Goal: Information Seeking & Learning: Learn about a topic

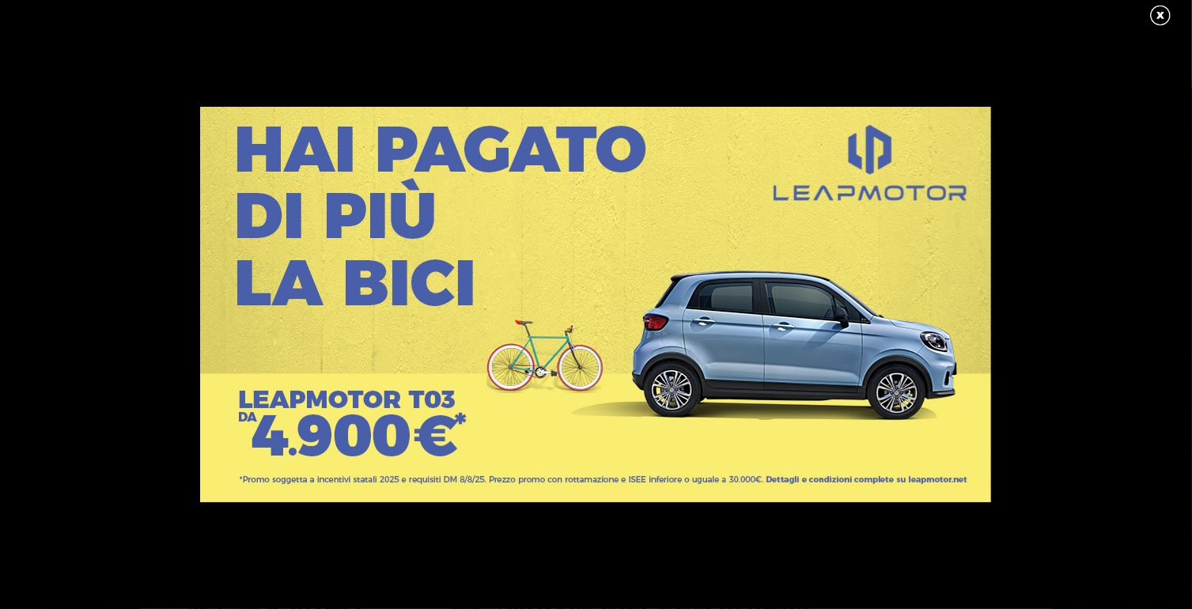
click at [1159, 12] on link at bounding box center [1168, 16] width 40 height 24
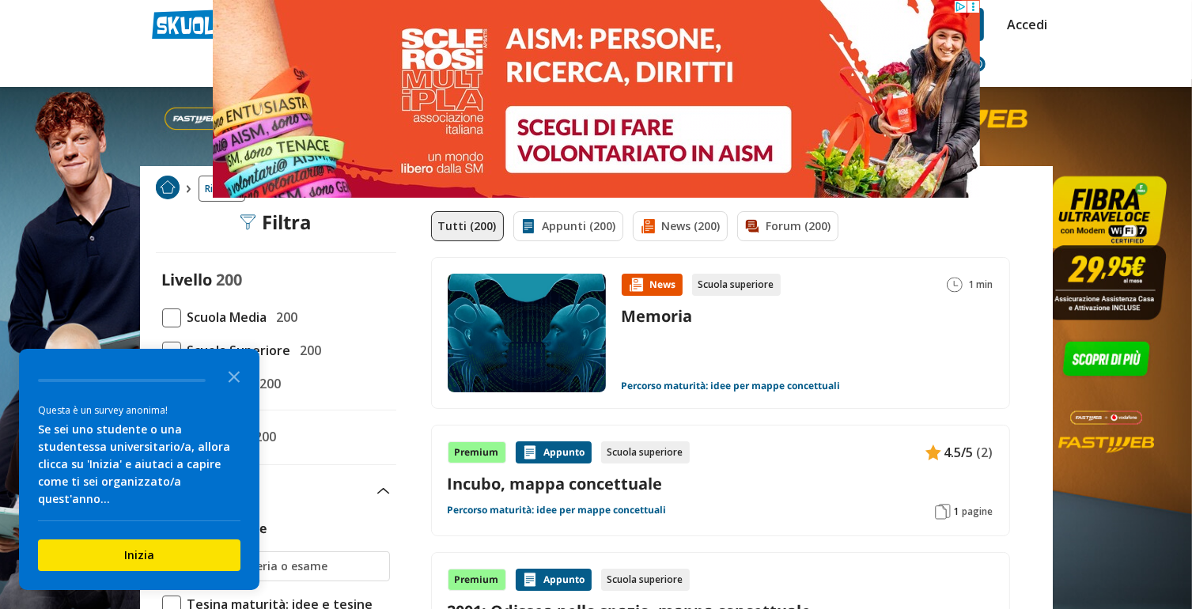
click at [168, 308] on span at bounding box center [171, 317] width 19 height 19
click at [162, 317] on input "Scuola Media 200" at bounding box center [162, 317] width 0 height 0
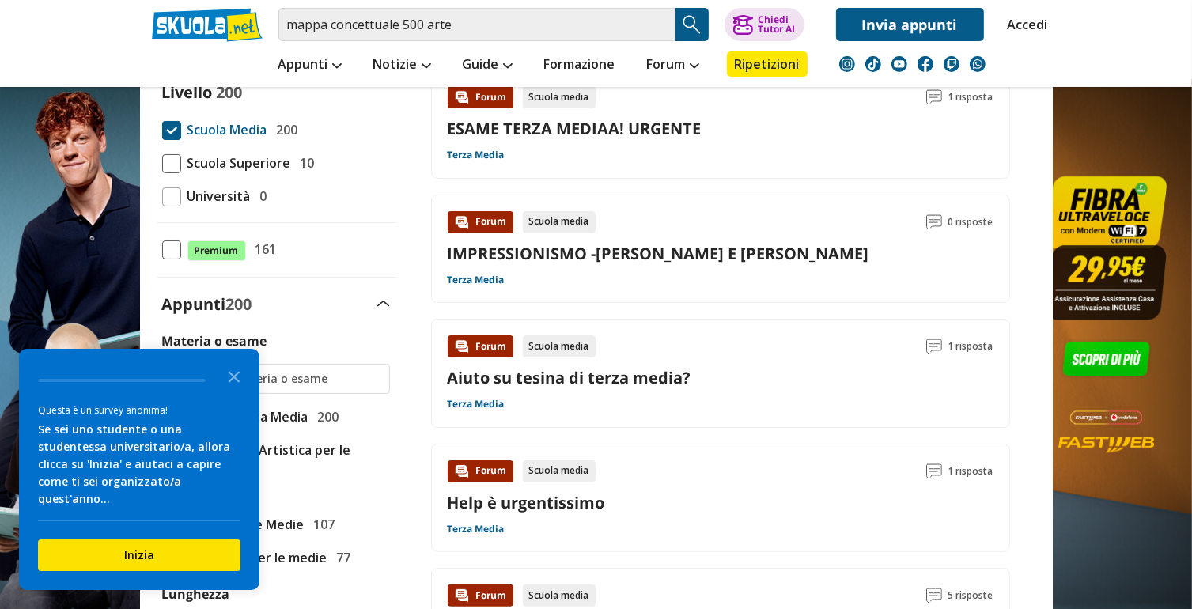
scroll to position [198, 0]
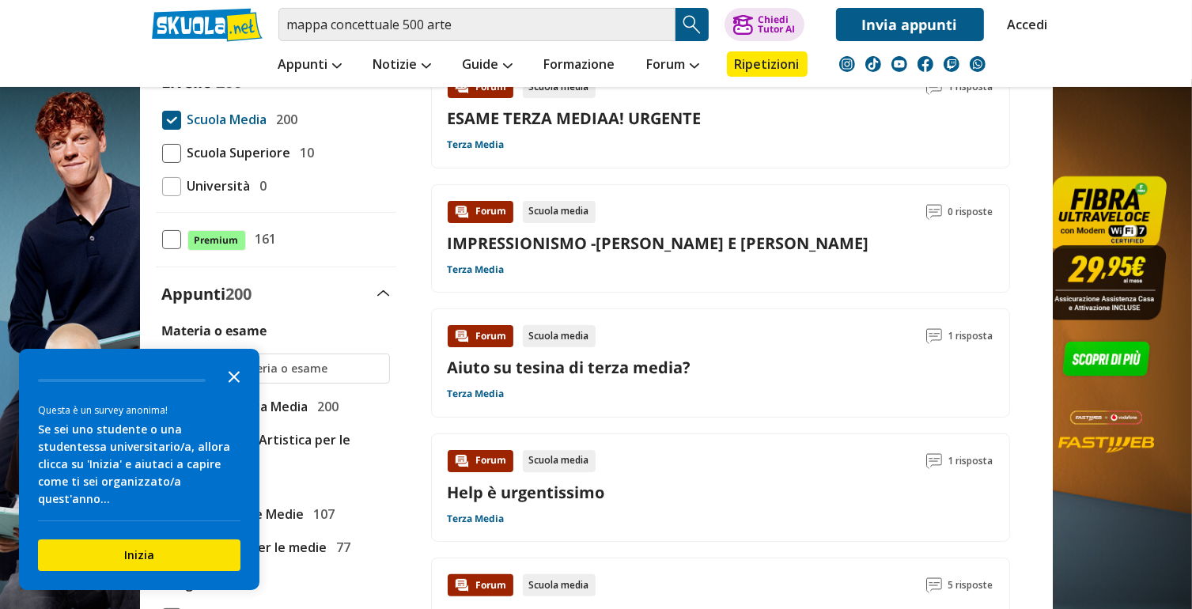
click at [228, 389] on icon "Close the survey" at bounding box center [234, 376] width 32 height 32
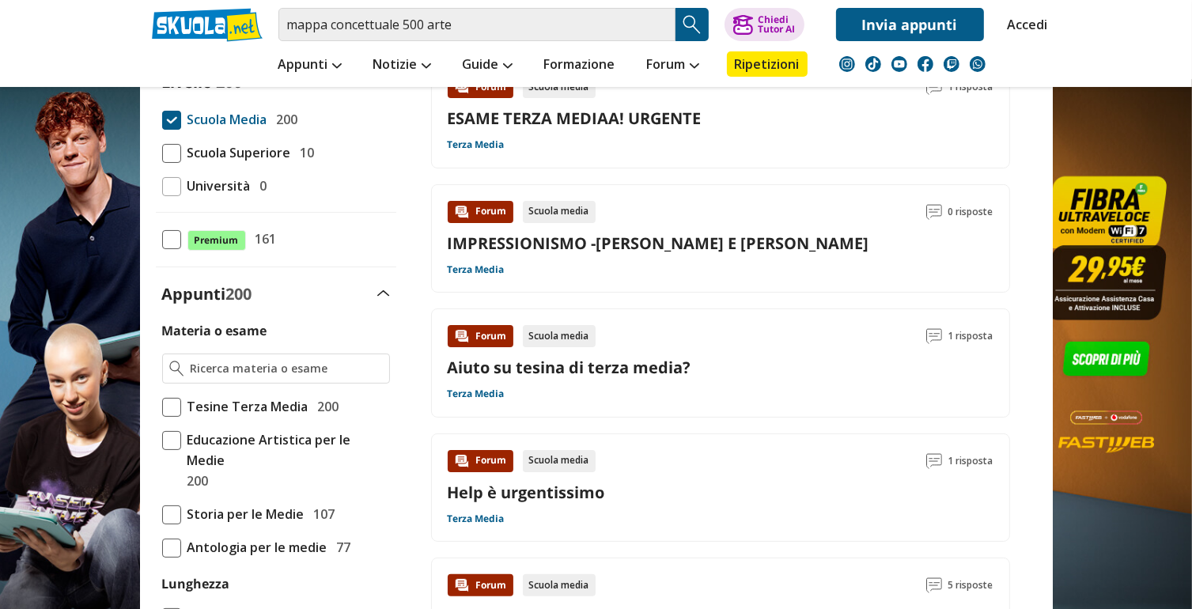
click at [176, 435] on span at bounding box center [171, 440] width 19 height 19
click at [162, 460] on input "Educazione Artistica per le Medie 200" at bounding box center [162, 460] width 0 height 0
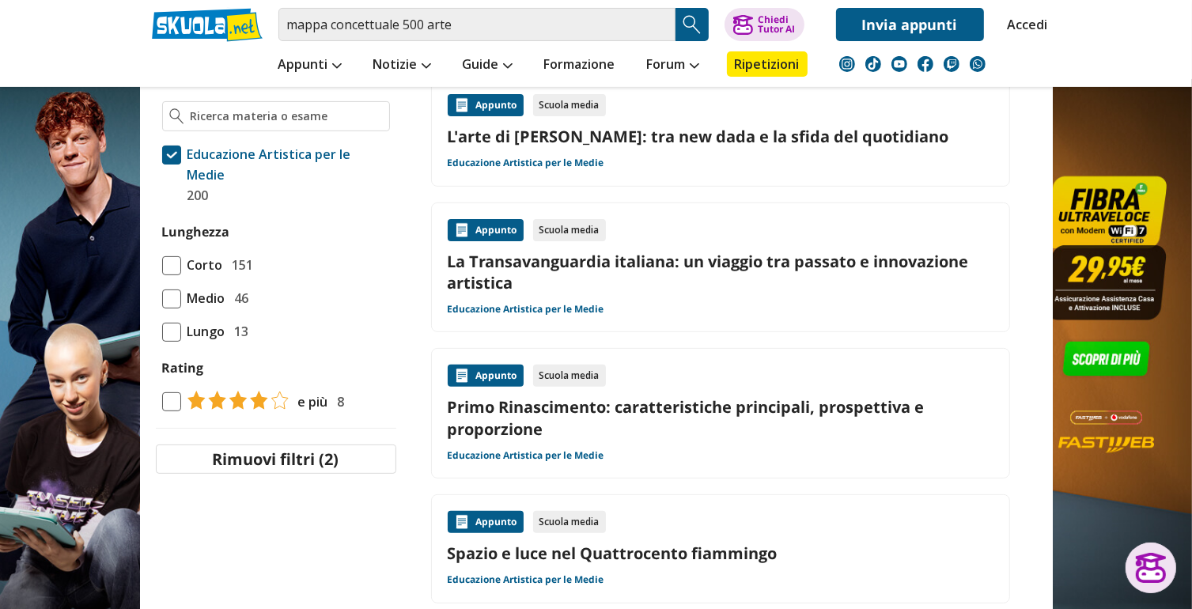
scroll to position [455, 0]
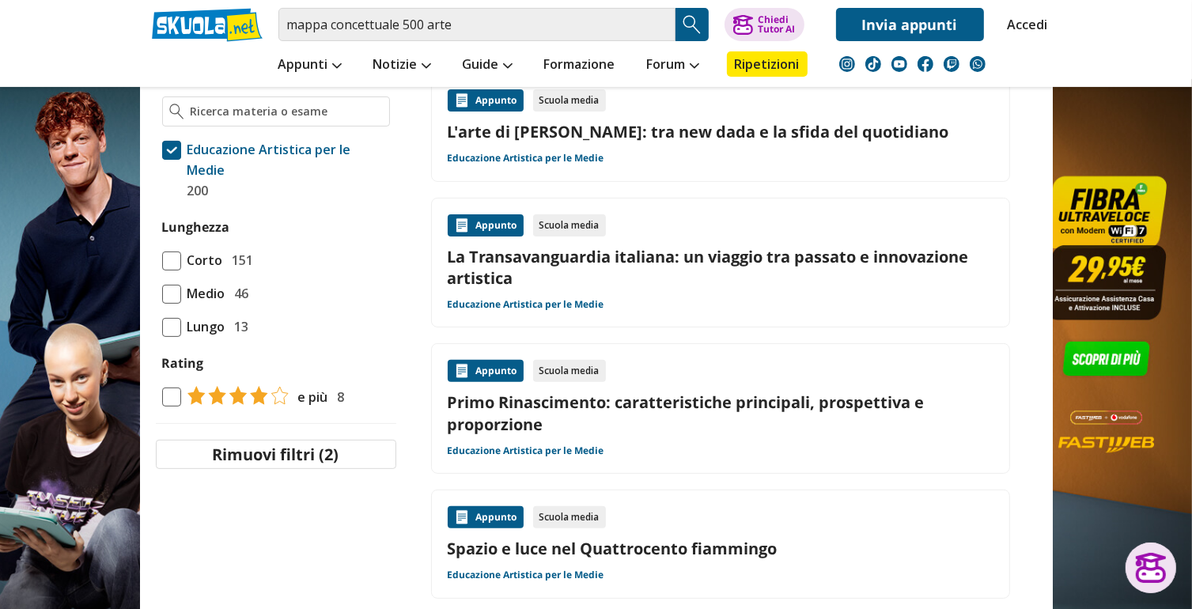
click at [171, 251] on span at bounding box center [171, 260] width 19 height 19
click at [162, 260] on input "Corto 151" at bounding box center [162, 260] width 0 height 0
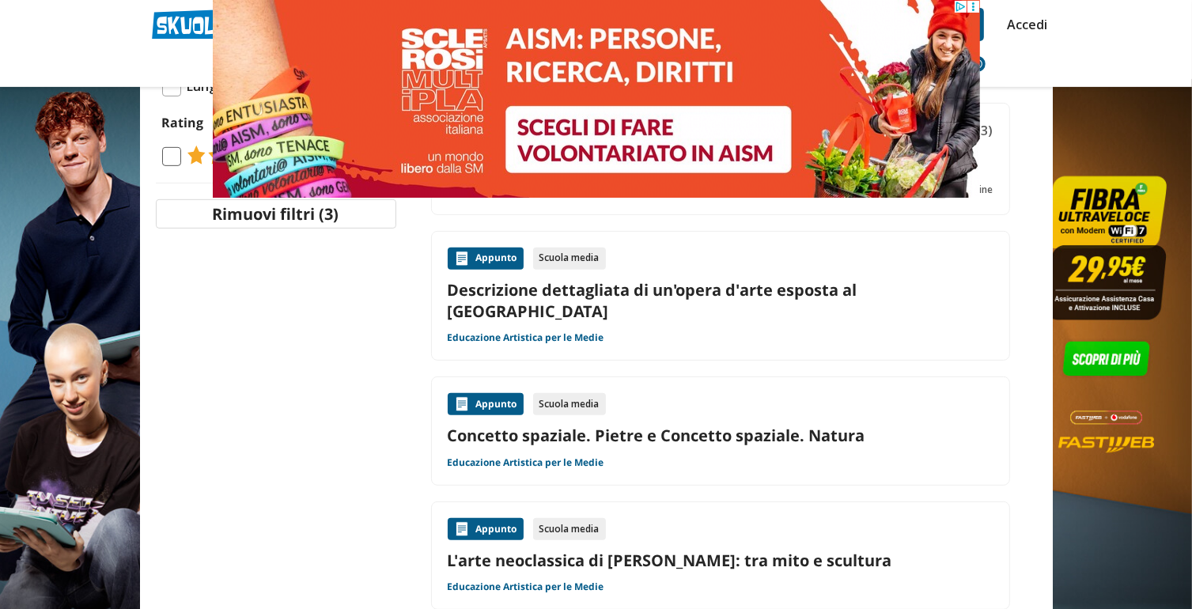
scroll to position [731, 0]
